Goal: Find specific fact: Find specific fact

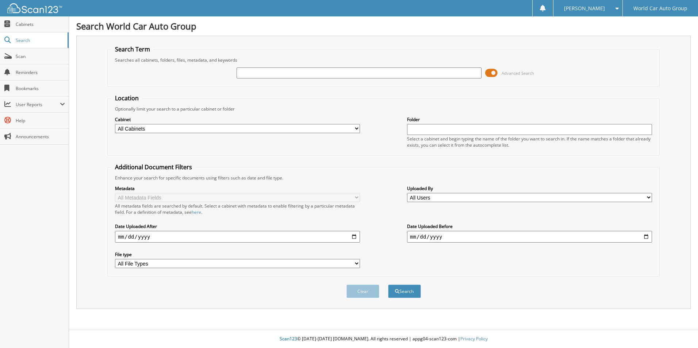
click at [261, 74] on input "text" at bounding box center [358, 73] width 245 height 11
type input "372541"
click at [388, 285] on button "Search" at bounding box center [404, 292] width 33 height 14
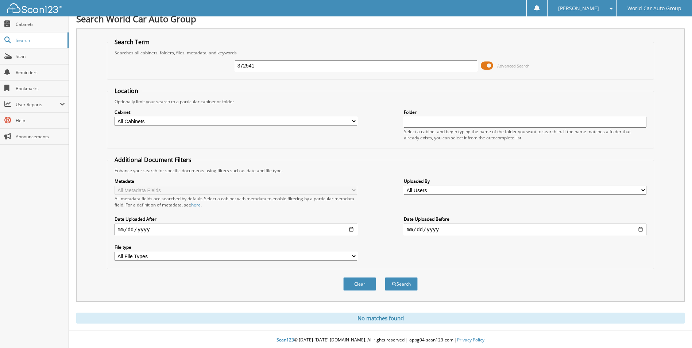
scroll to position [9, 0]
click at [28, 58] on span "Scan" at bounding box center [40, 56] width 49 height 6
